Goal: Information Seeking & Learning: Find specific page/section

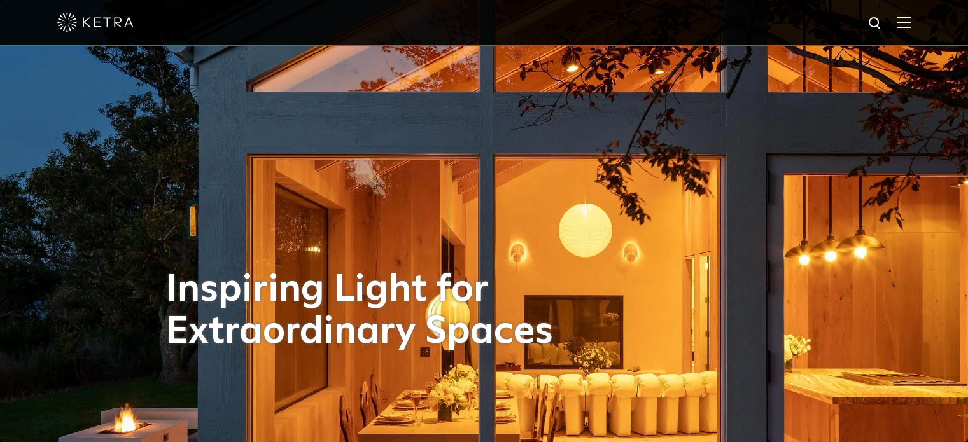
click at [900, 22] on div at bounding box center [483, 22] width 853 height 45
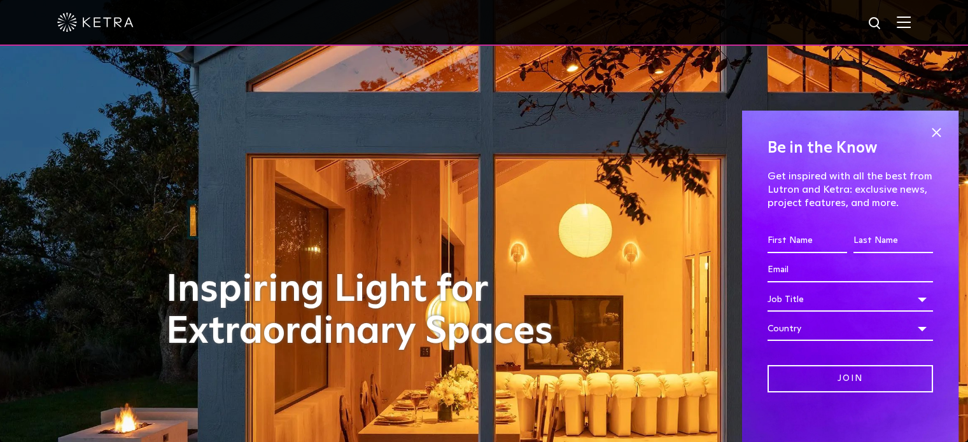
click at [909, 22] on img at bounding box center [903, 22] width 14 height 12
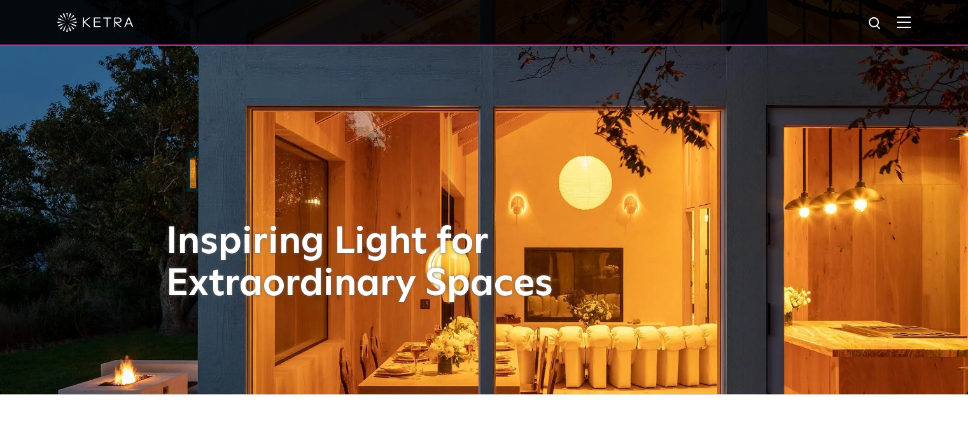
click at [910, 13] on div at bounding box center [483, 22] width 853 height 45
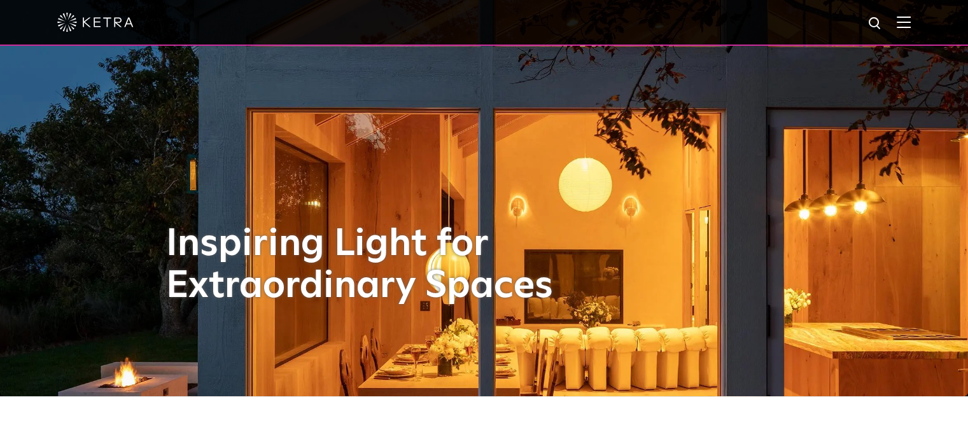
scroll to position [46, 0]
click at [910, 23] on img at bounding box center [903, 22] width 14 height 12
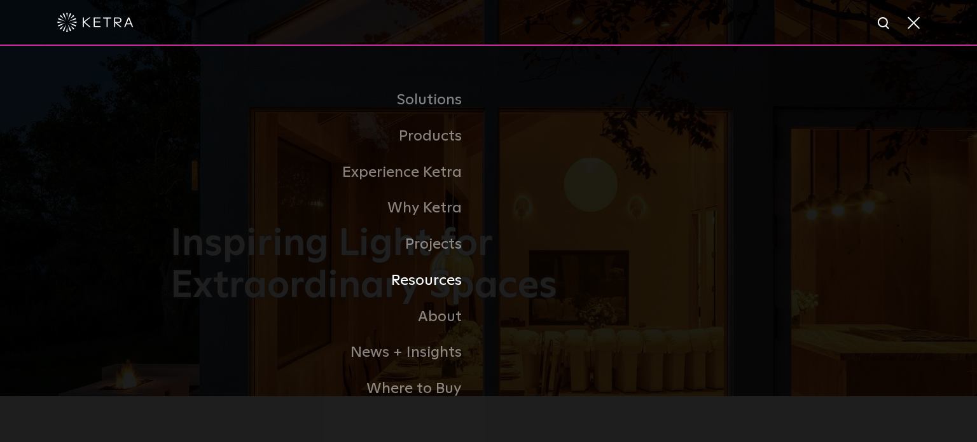
click at [463, 277] on link "Resources" at bounding box center [330, 281] width 318 height 36
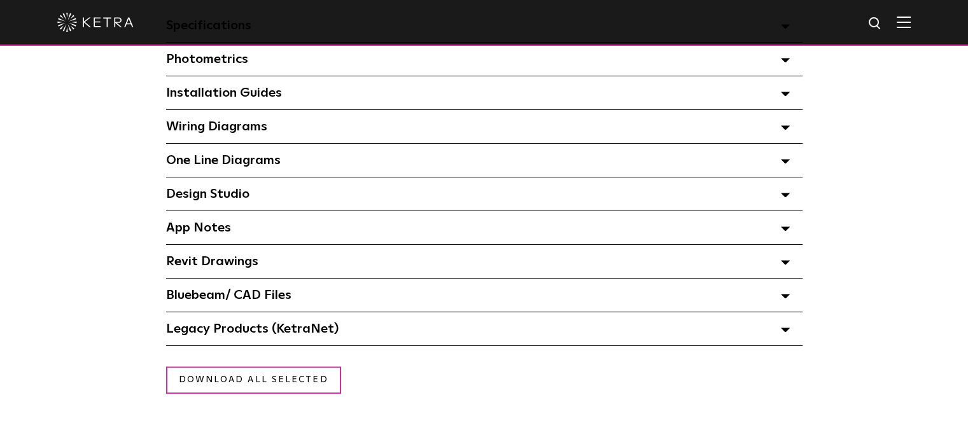
scroll to position [989, 0]
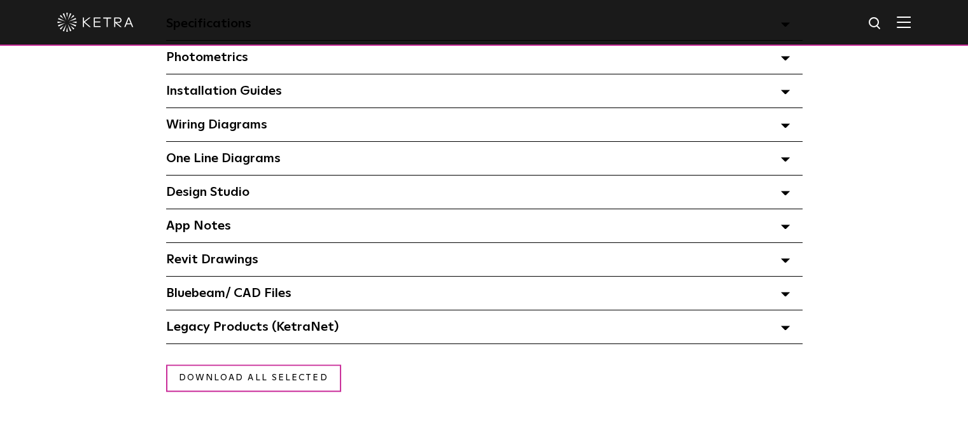
click at [779, 325] on div "Legacy Products (KetraNet) Select checkboxes to use the bulk download option be…" at bounding box center [484, 326] width 636 height 33
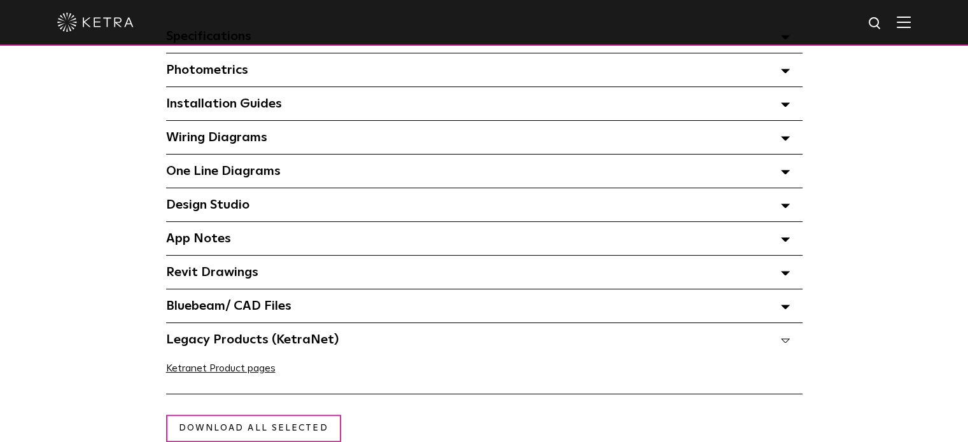
scroll to position [967, 0]
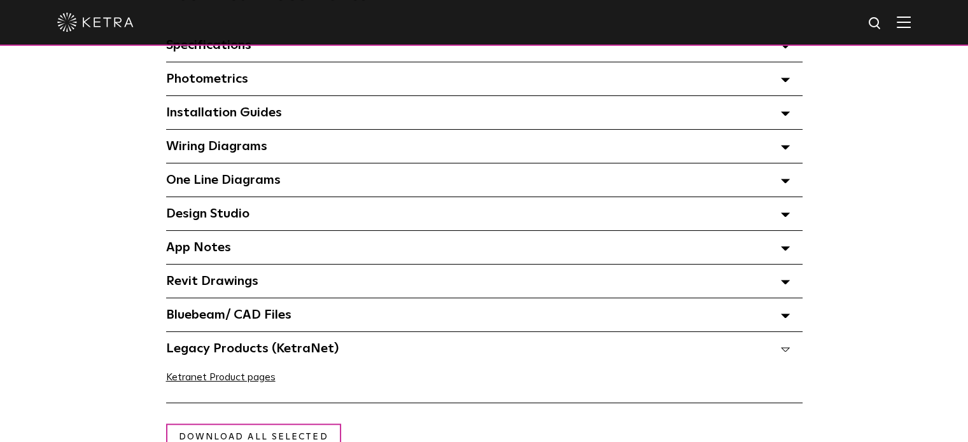
click at [783, 217] on icon at bounding box center [785, 214] width 9 height 4
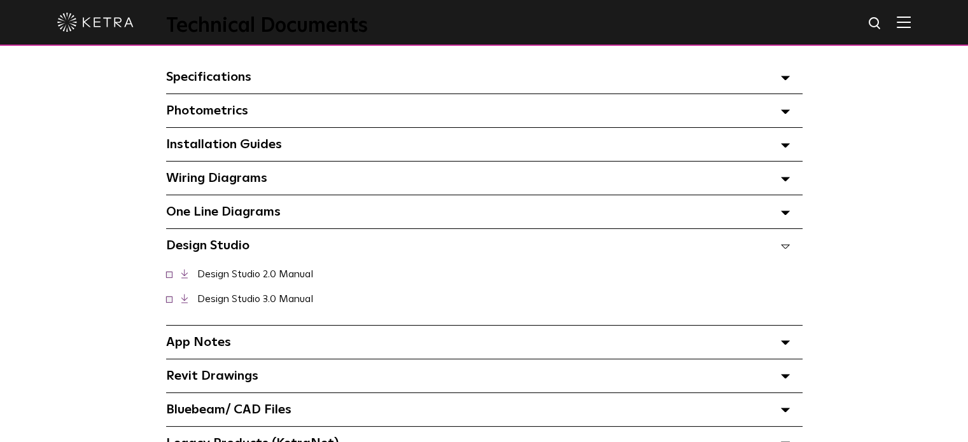
scroll to position [934, 0]
click at [762, 150] on div "Installation Guides Select checkboxes to use the bulk download option below" at bounding box center [484, 145] width 636 height 33
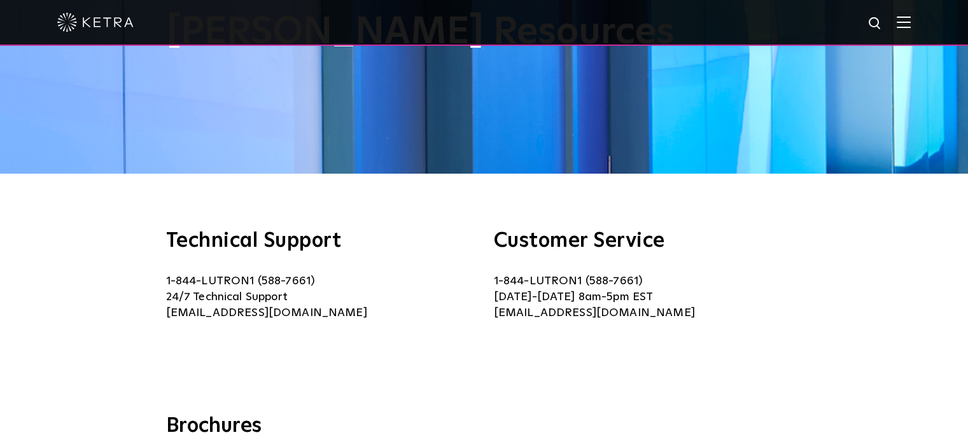
scroll to position [135, 0]
